Goal: Information Seeking & Learning: Learn about a topic

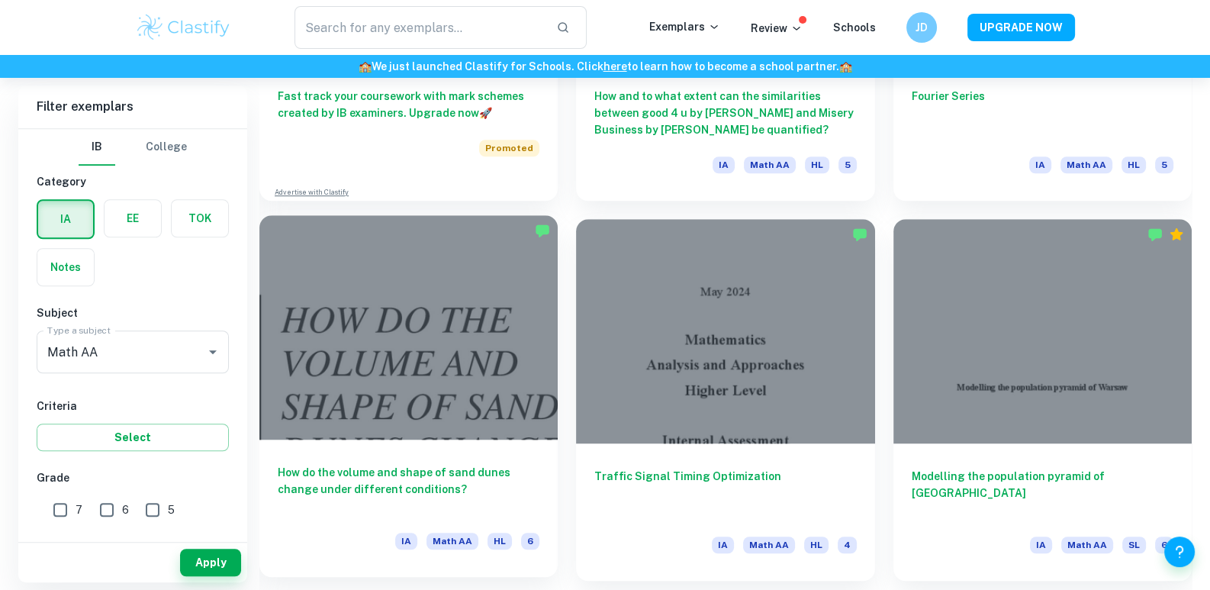
scroll to position [1526, 0]
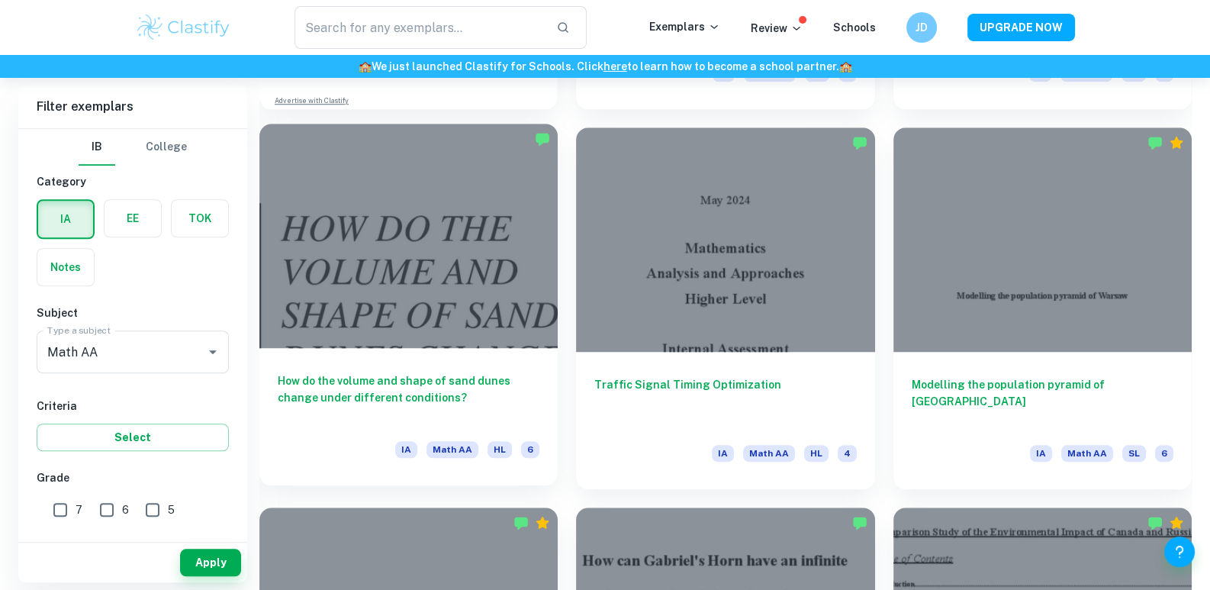
click at [375, 403] on h6 "How do the volume and shape of sand dunes change under different conditions?" at bounding box center [409, 397] width 262 height 50
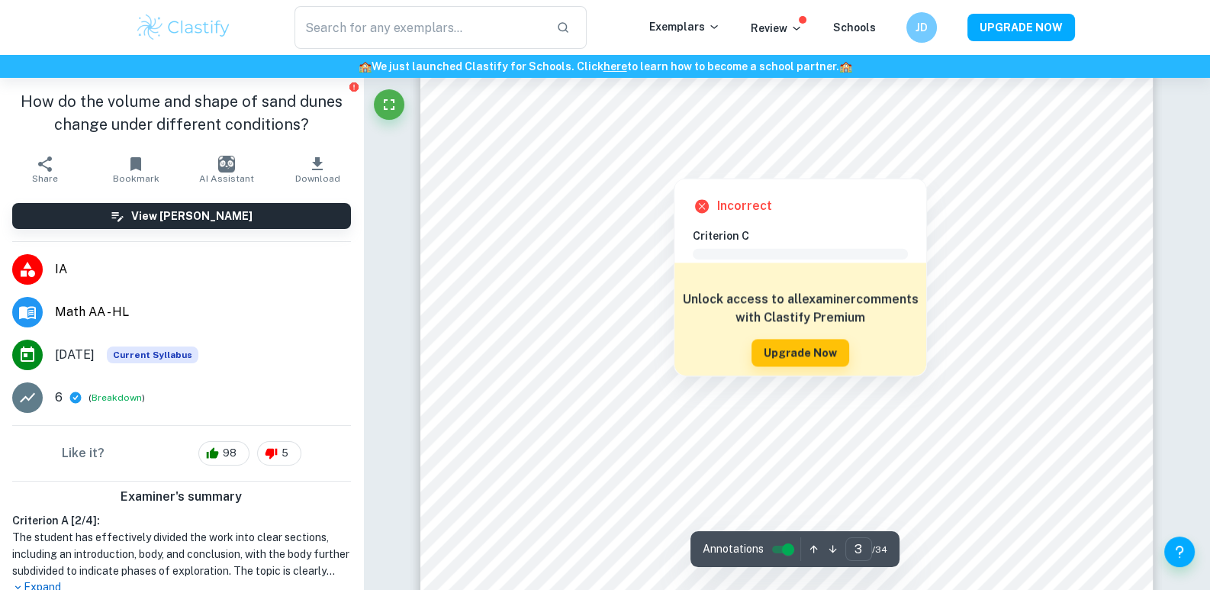
scroll to position [2747, 0]
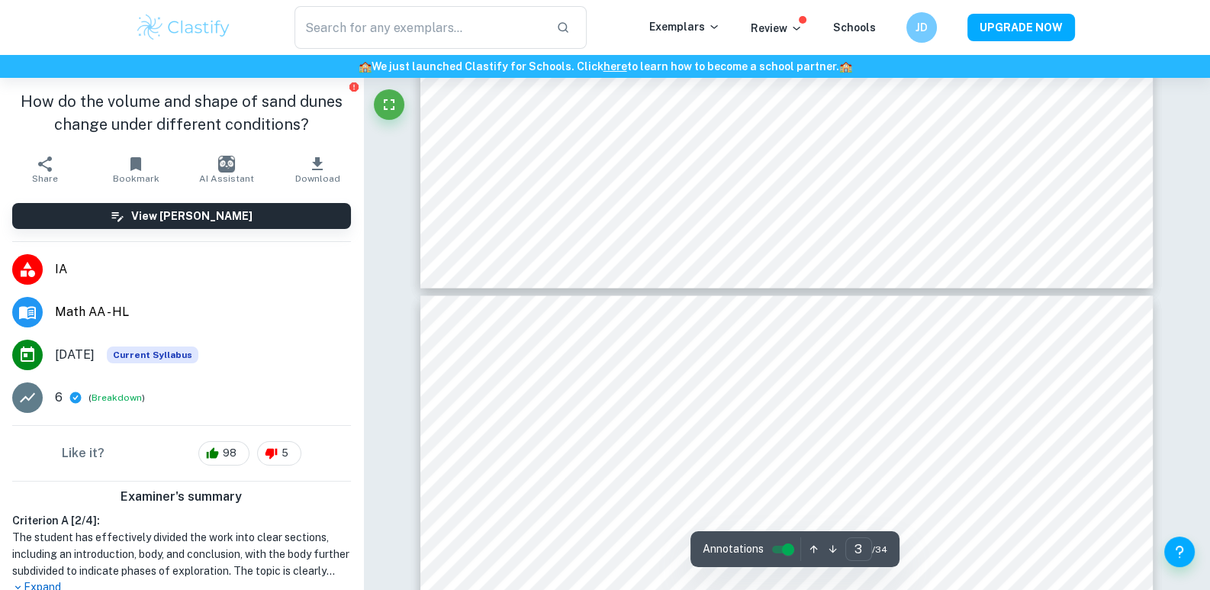
type input "4"
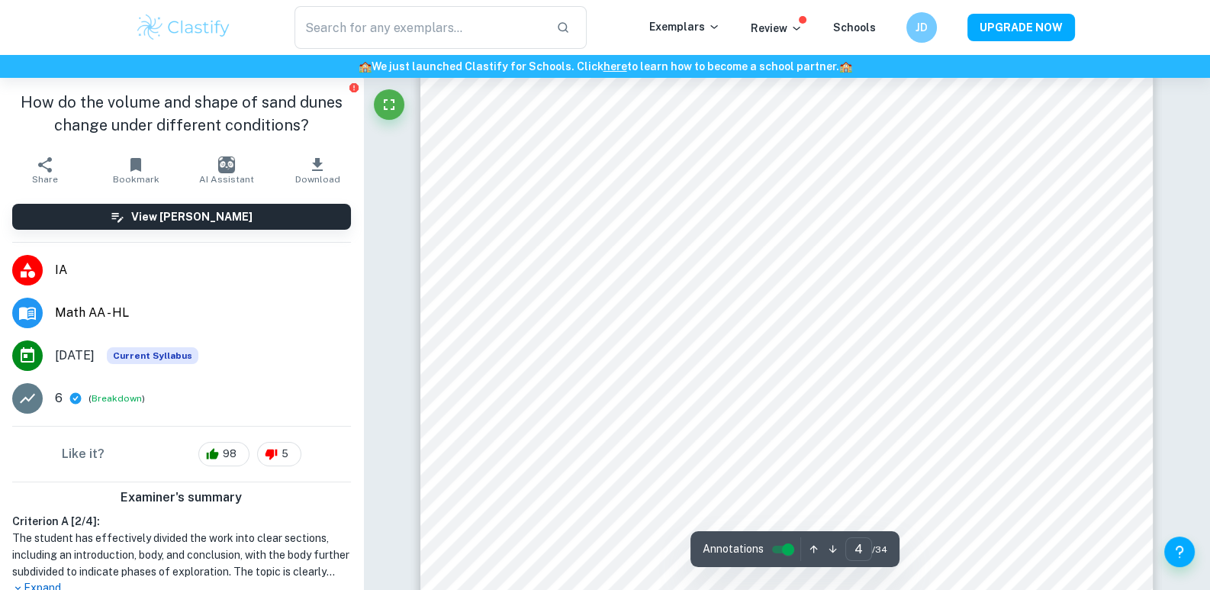
scroll to position [3587, 0]
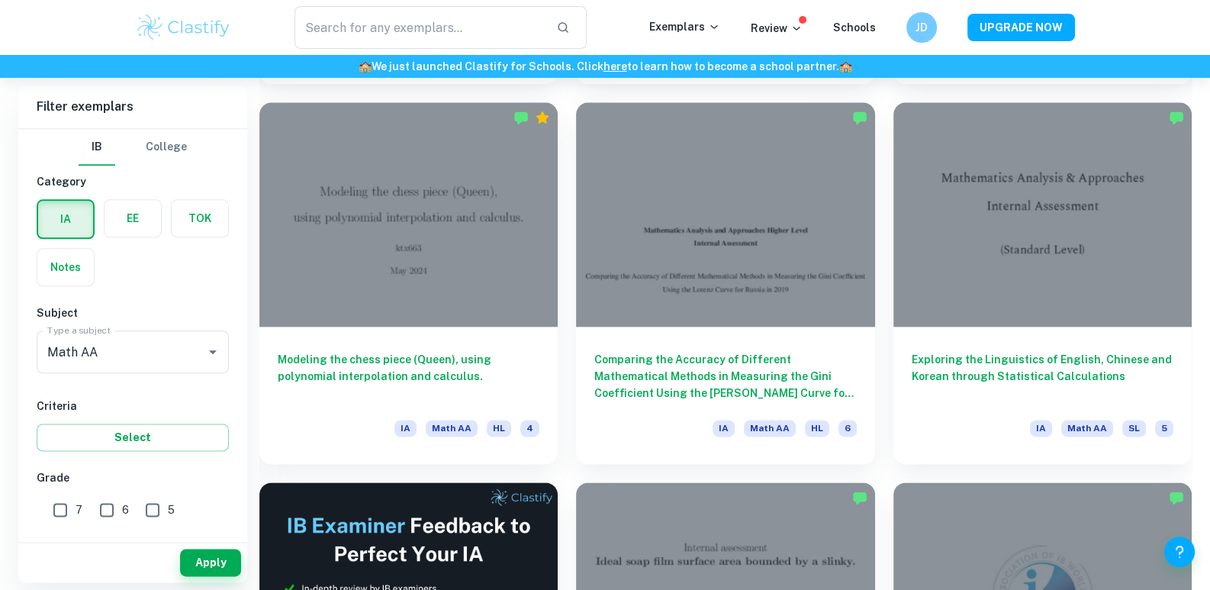
scroll to position [2213, 0]
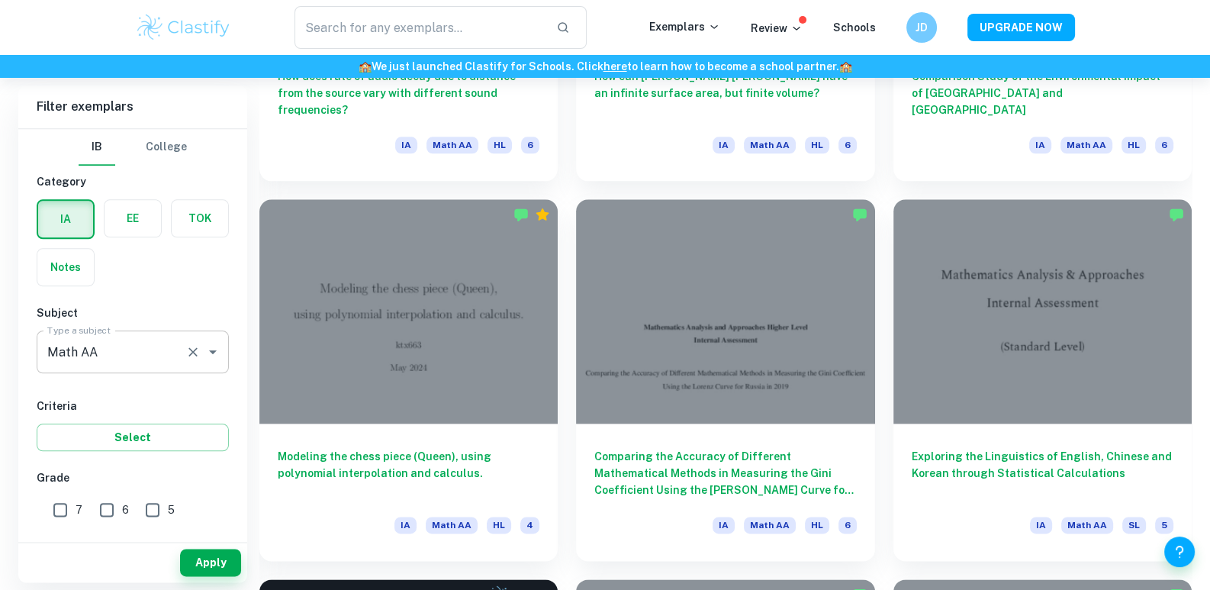
click at [145, 355] on input "Math AA" at bounding box center [112, 351] width 136 height 29
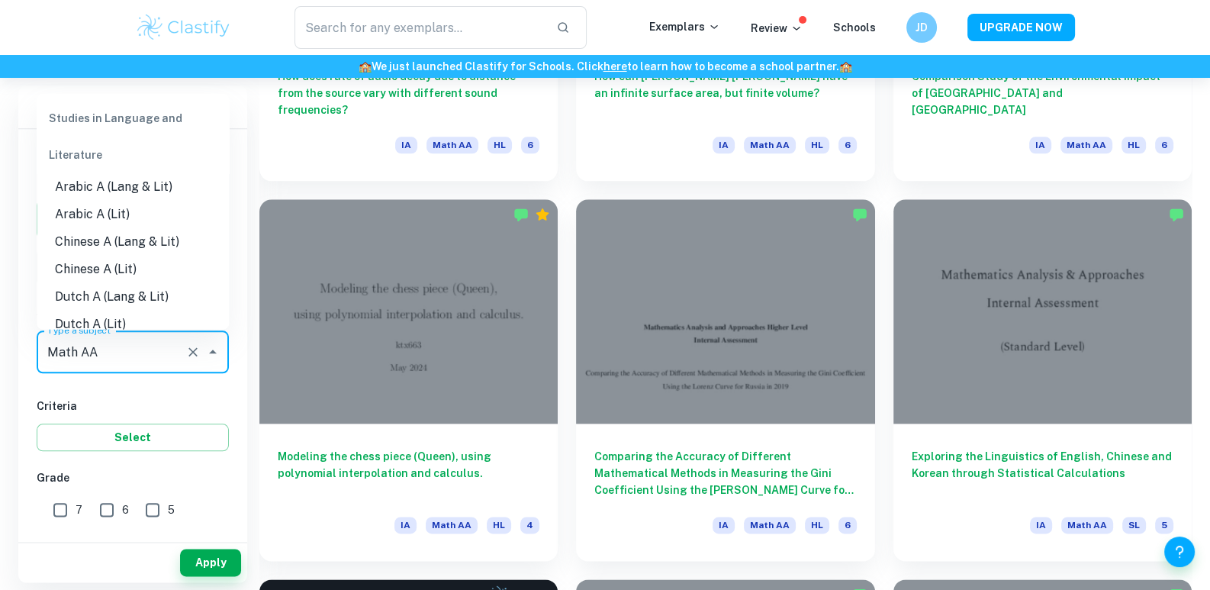
scroll to position [1948, 0]
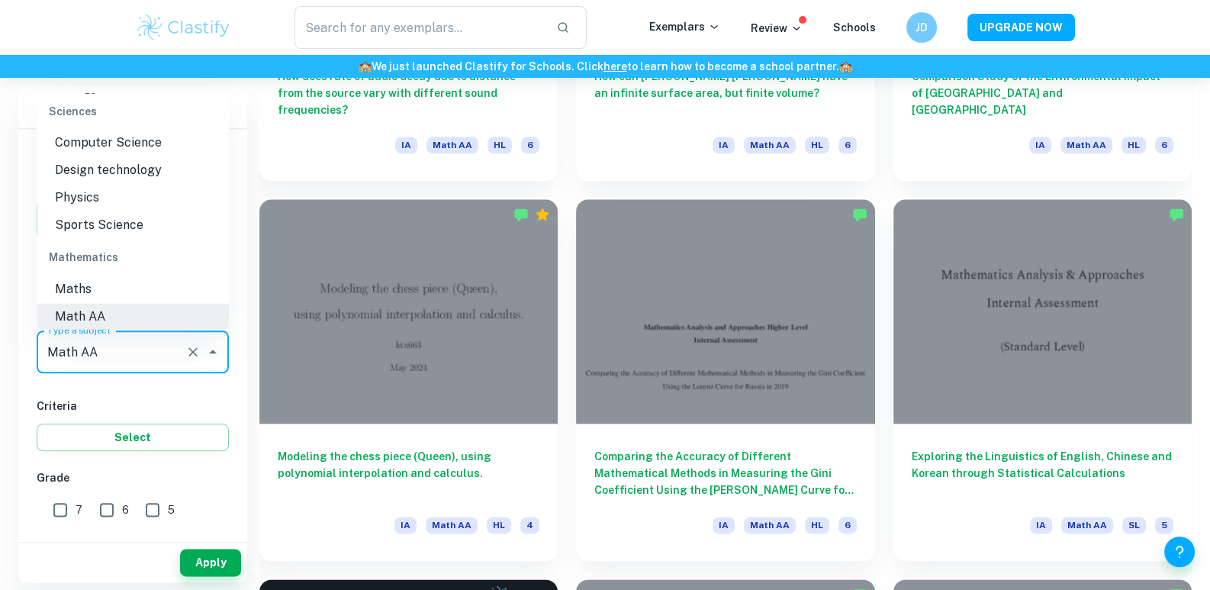
click at [240, 369] on div "IB College Category IA EE TOK Notes Subject Type a subject Math AA Type a subje…" at bounding box center [132, 570] width 229 height 882
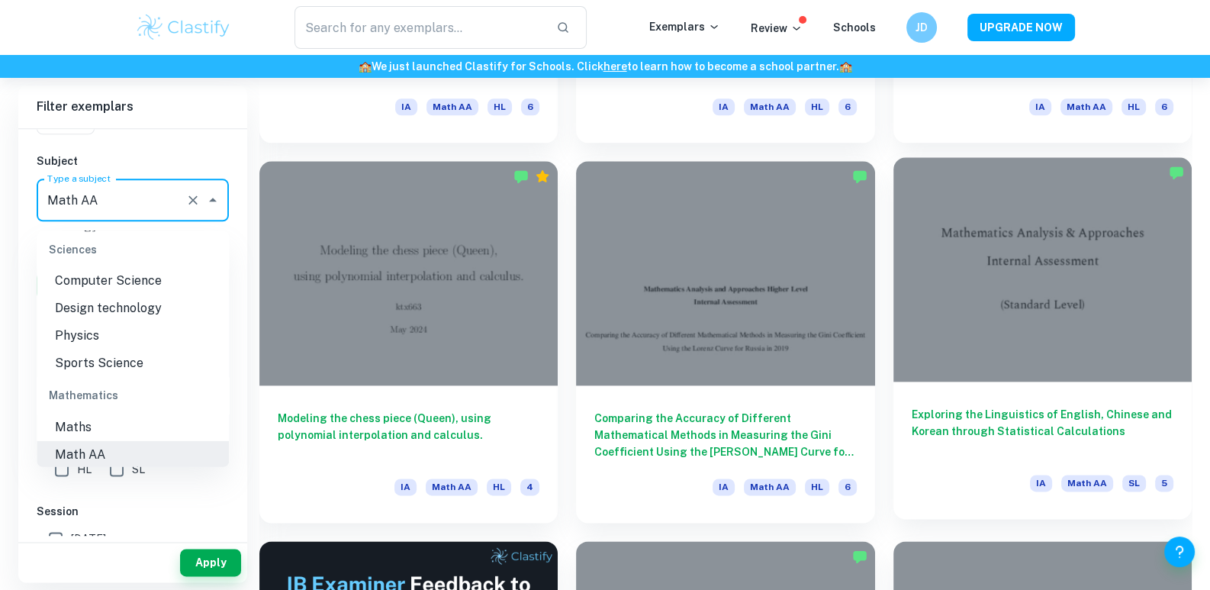
scroll to position [2290, 0]
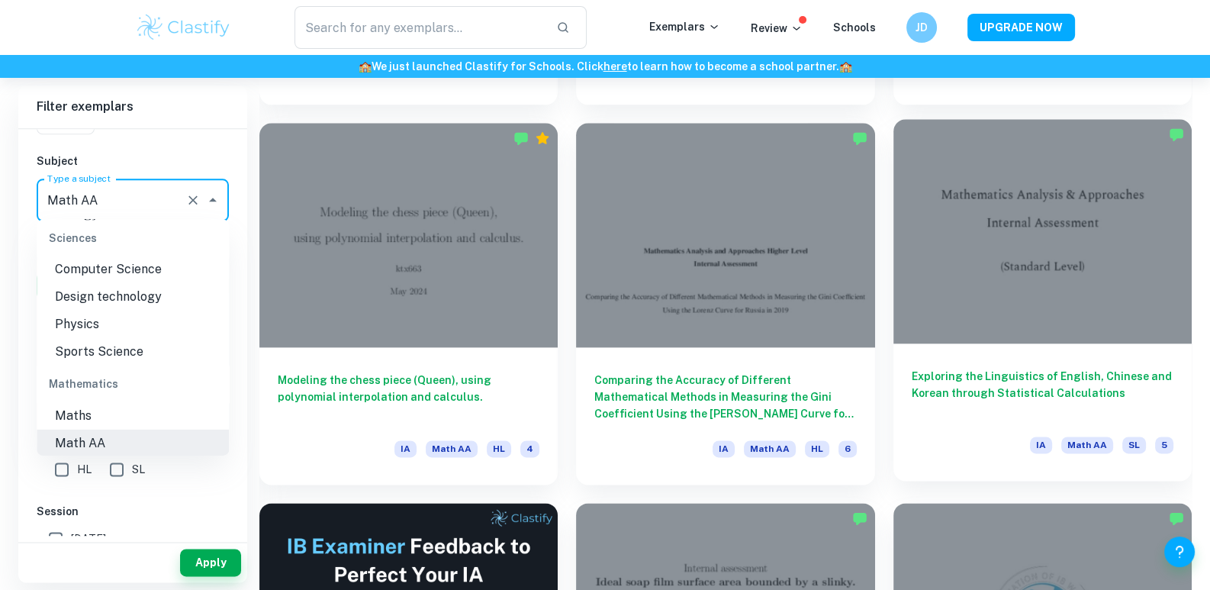
click at [1028, 272] on div at bounding box center [1043, 231] width 298 height 224
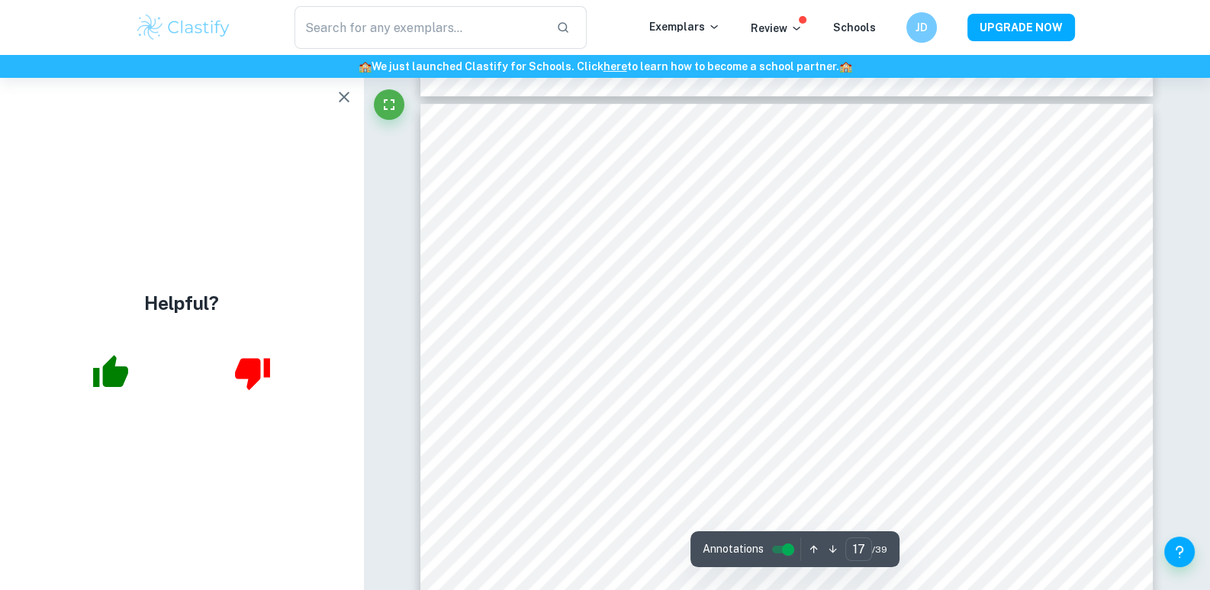
scroll to position [15798, 0]
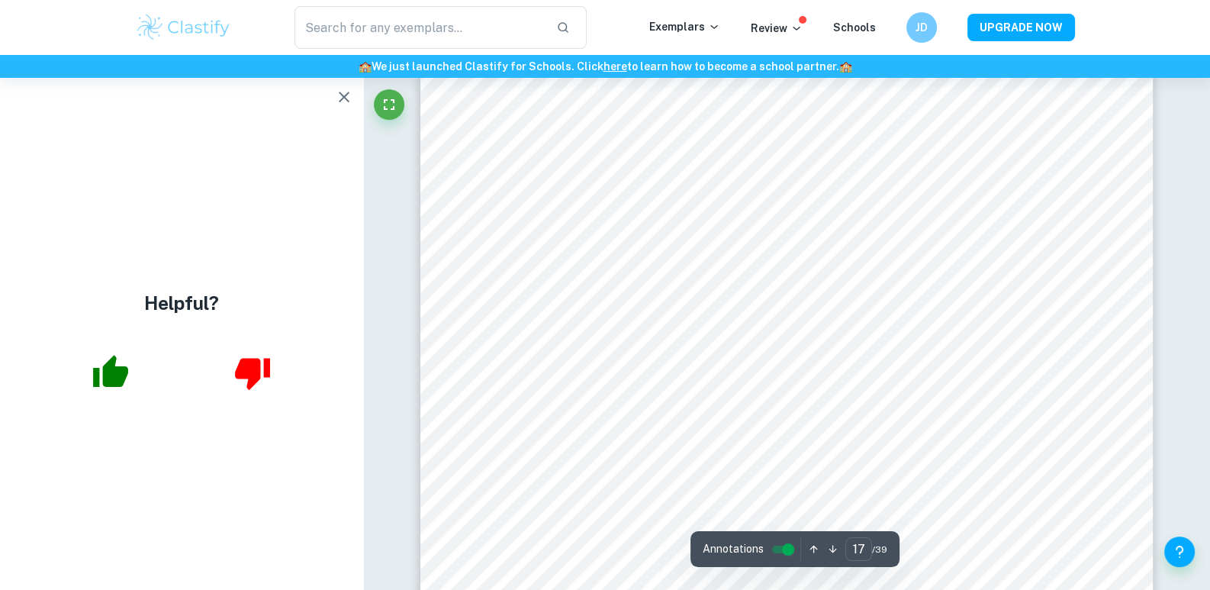
click at [836, 540] on button "button" at bounding box center [832, 549] width 19 height 24
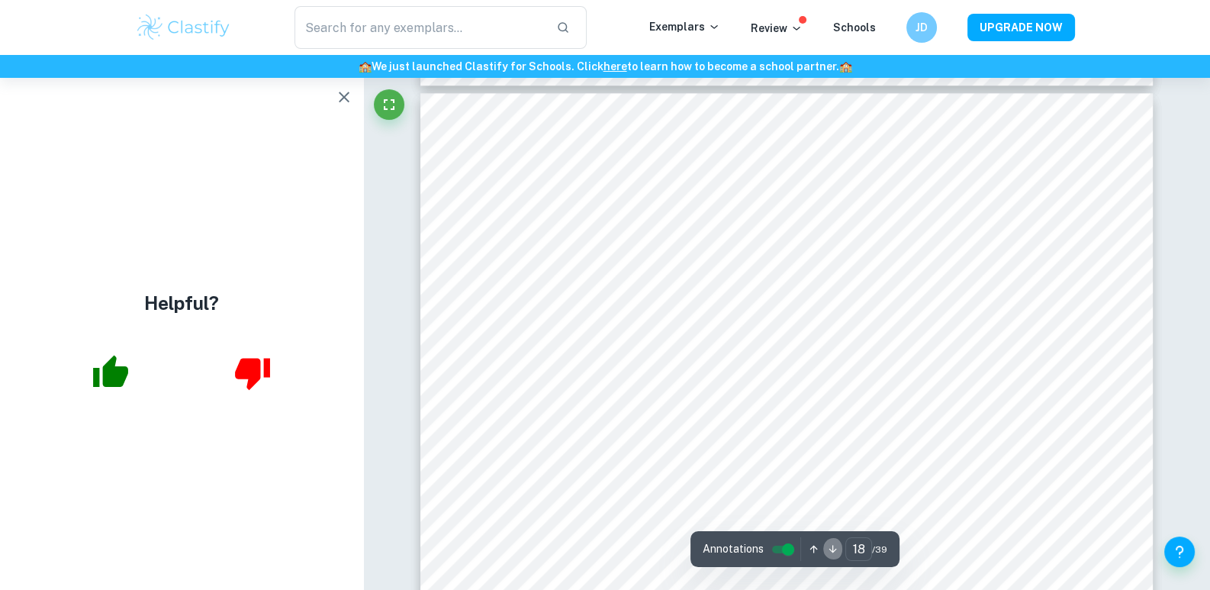
click at [835, 540] on button "button" at bounding box center [832, 549] width 19 height 24
click at [830, 541] on button "button" at bounding box center [832, 549] width 19 height 24
click at [810, 544] on icon "button" at bounding box center [813, 548] width 11 height 11
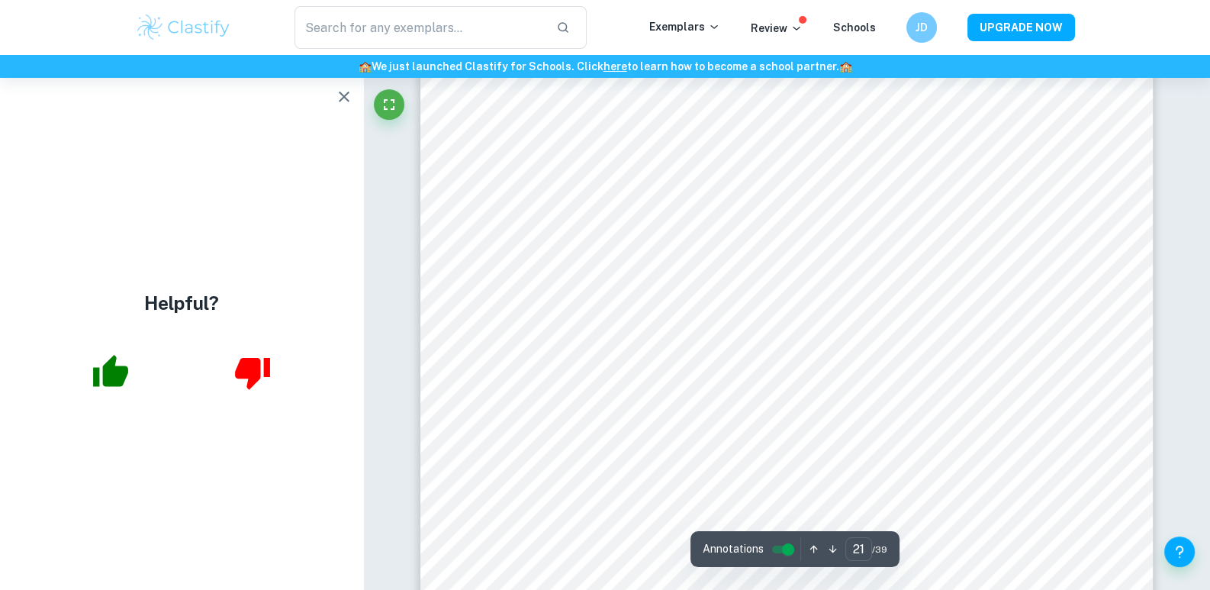
scroll to position [19627, 0]
type input "18"
